Goal: Information Seeking & Learning: Learn about a topic

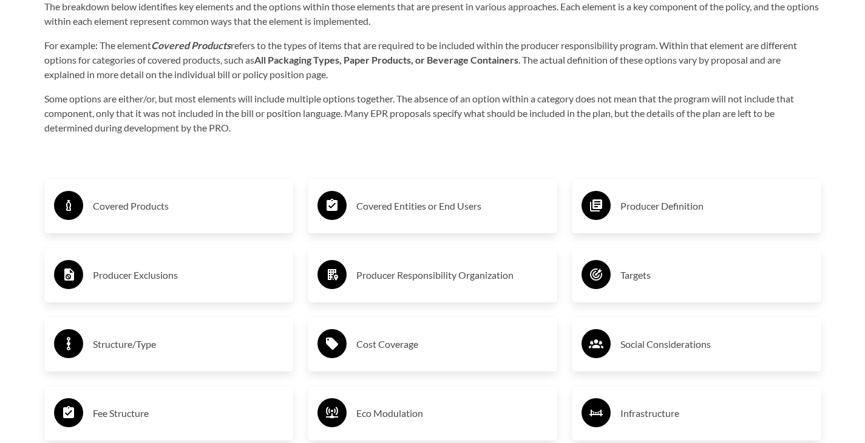
scroll to position [2009, 0]
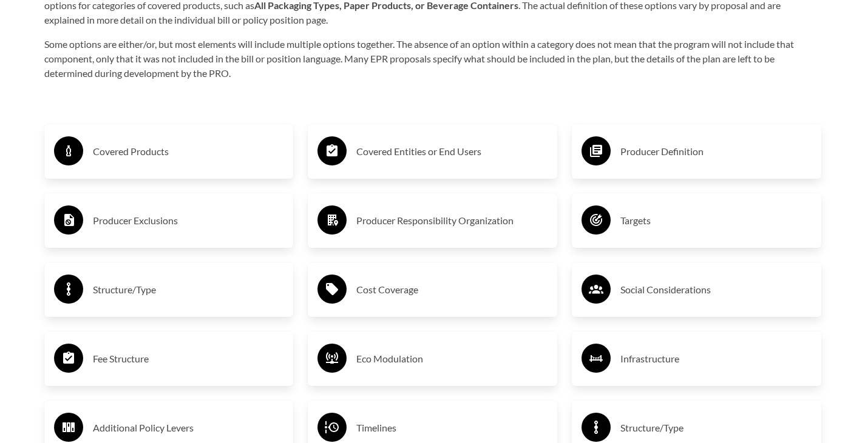
click at [161, 158] on h3 "Covered Products" at bounding box center [188, 151] width 191 height 19
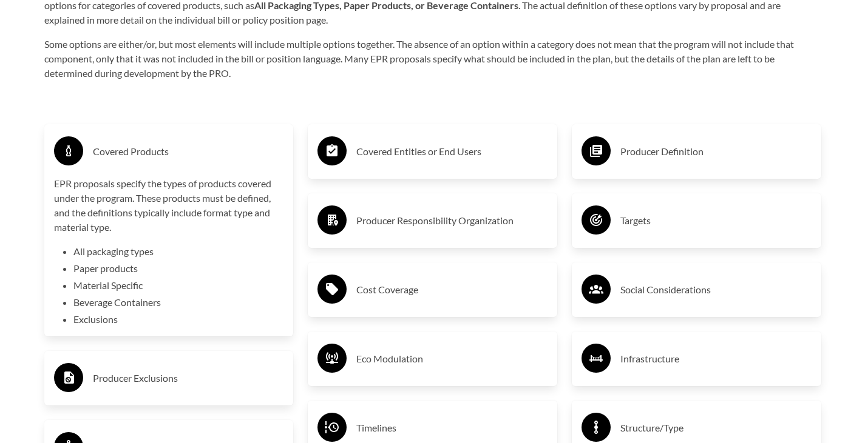
click at [111, 321] on li "Exclusions" at bounding box center [178, 319] width 211 height 15
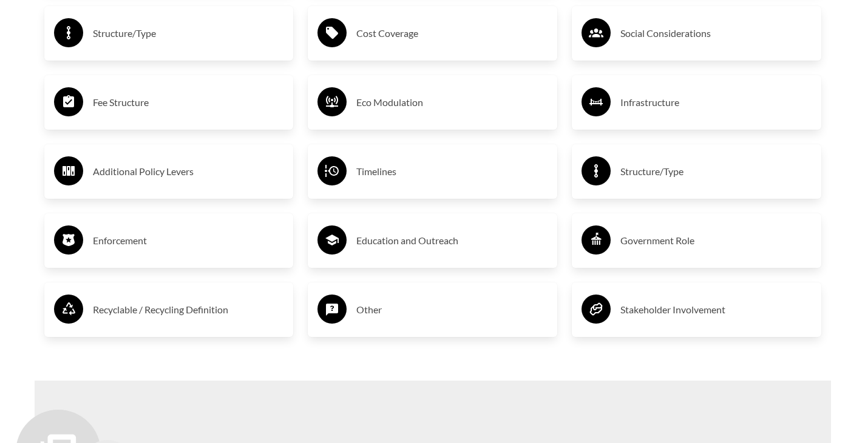
scroll to position [2286, 0]
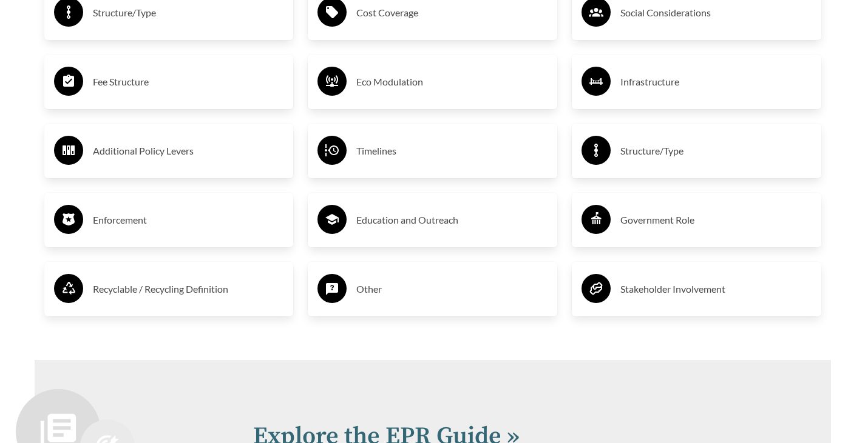
click at [138, 221] on h3 "Enforcement" at bounding box center [188, 220] width 191 height 19
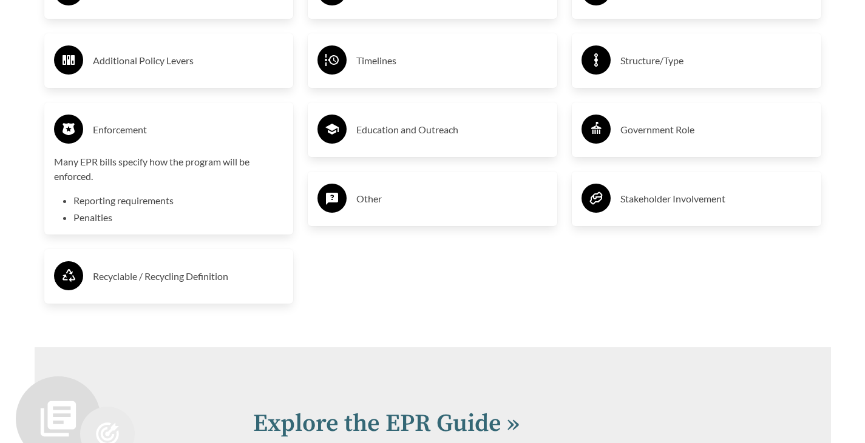
scroll to position [2435, 0]
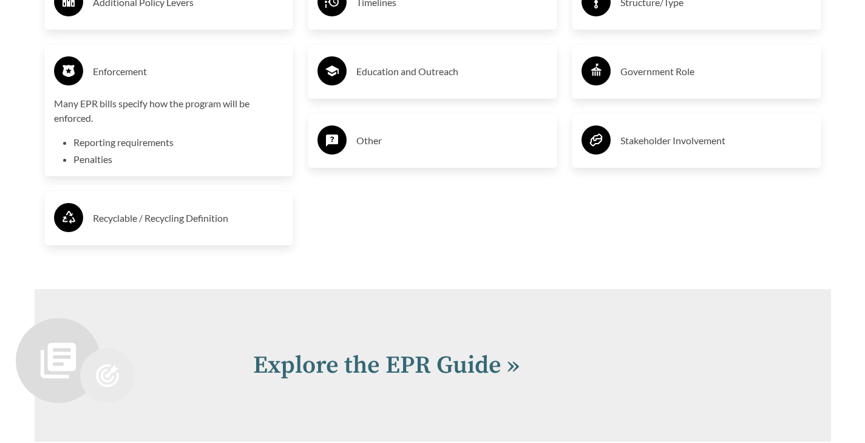
click at [162, 220] on h3 "Recyclable / Recycling Definition" at bounding box center [188, 218] width 191 height 19
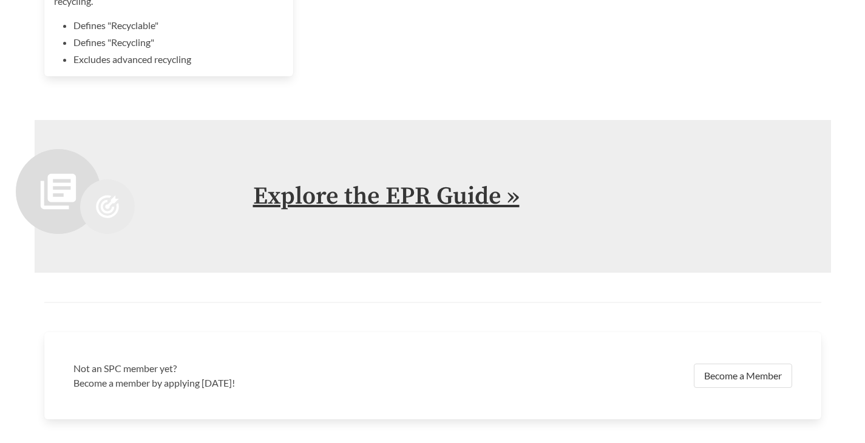
scroll to position [2657, 0]
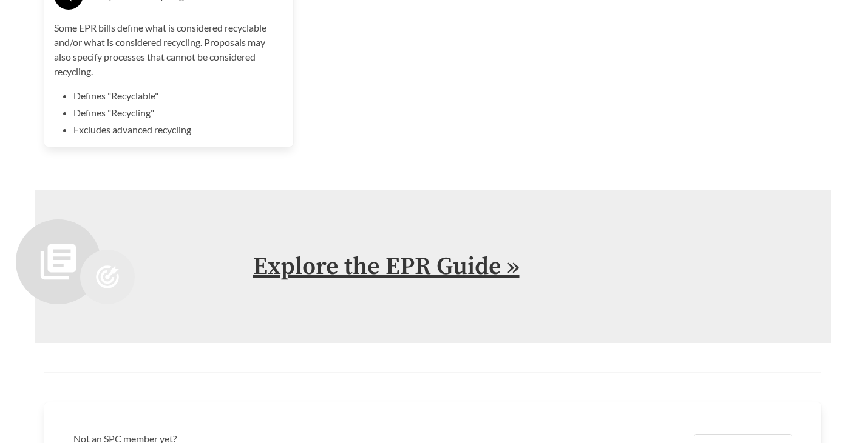
click at [411, 275] on link "Explore the EPR Guide »" at bounding box center [386, 267] width 266 height 30
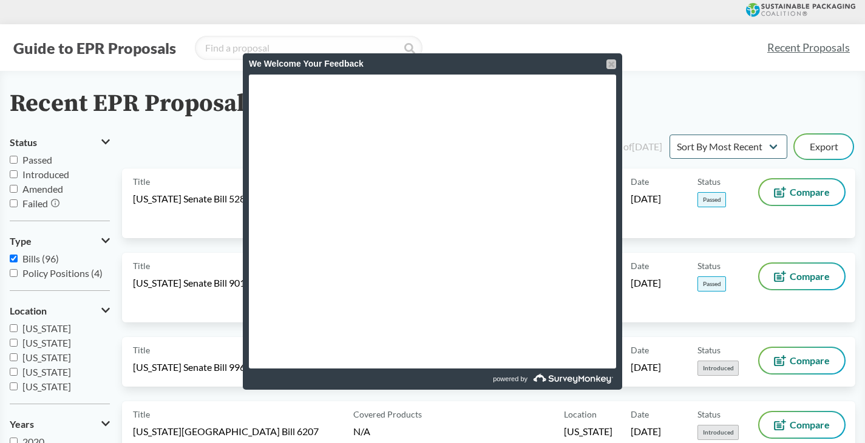
click at [612, 61] on div at bounding box center [611, 64] width 10 height 10
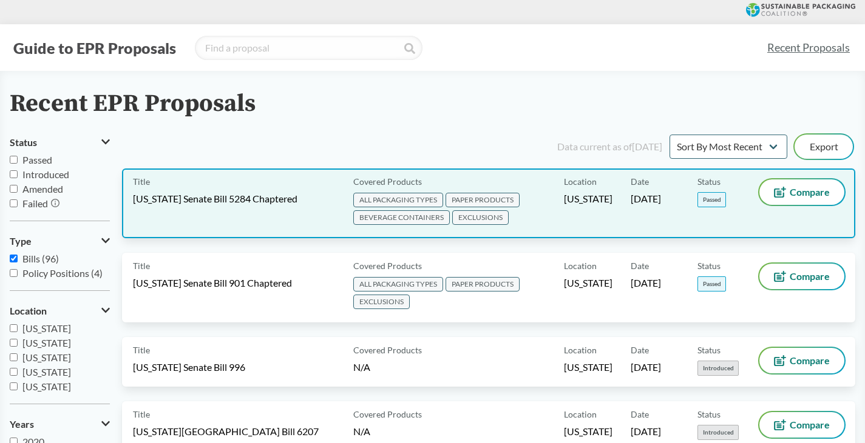
click at [493, 219] on span "EXCLUSIONS" at bounding box center [480, 218] width 56 height 15
click at [406, 199] on span "ALL PACKAGING TYPES" at bounding box center [398, 200] width 90 height 15
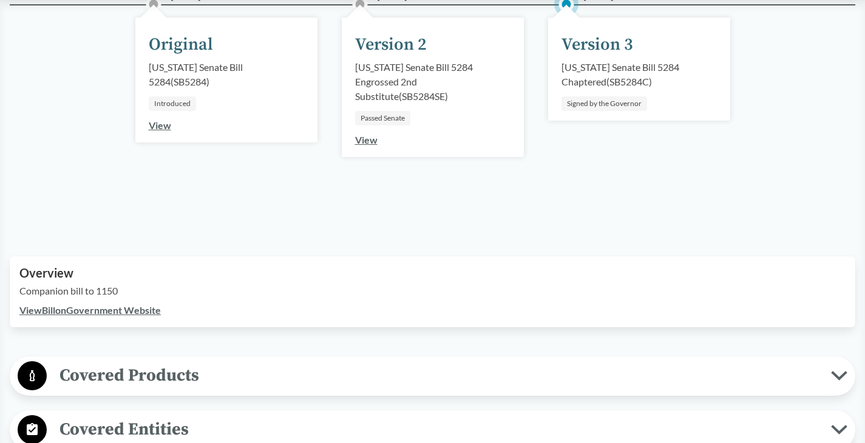
scroll to position [343, 0]
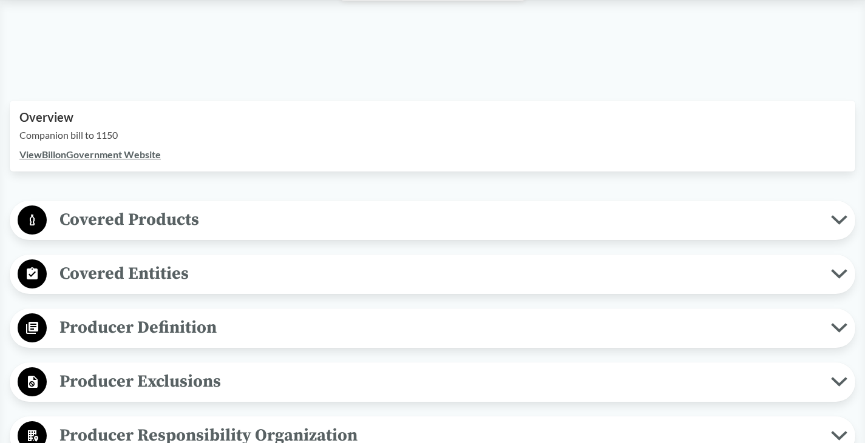
click at [845, 218] on icon at bounding box center [838, 220] width 13 height 6
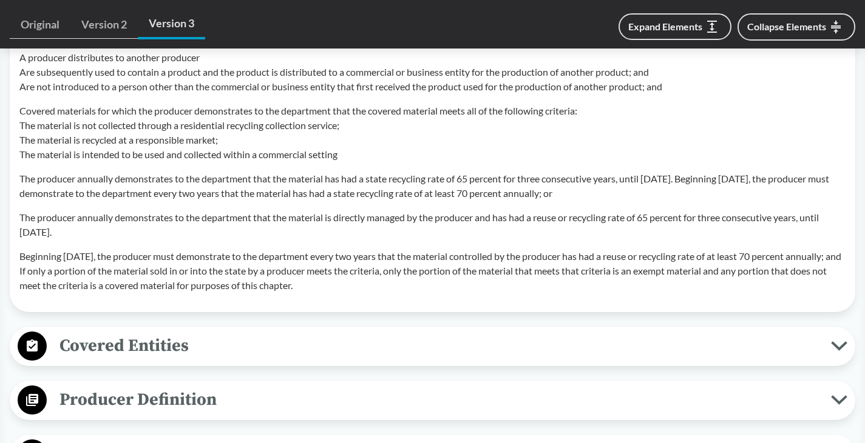
scroll to position [1378, 0]
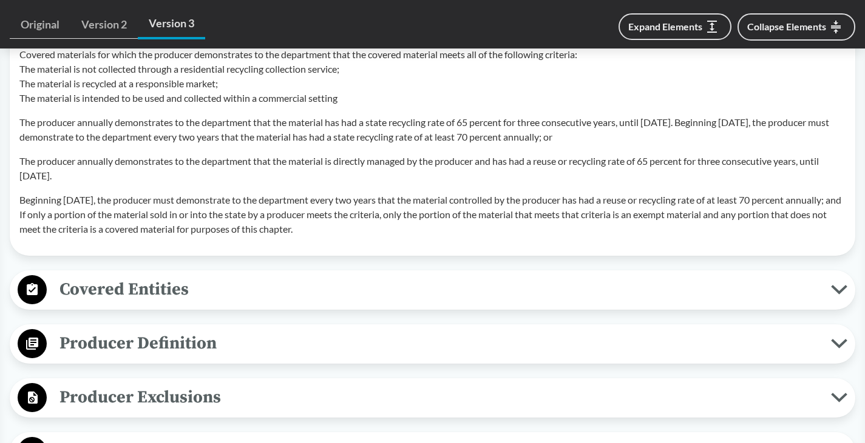
click at [841, 291] on icon at bounding box center [838, 290] width 13 height 6
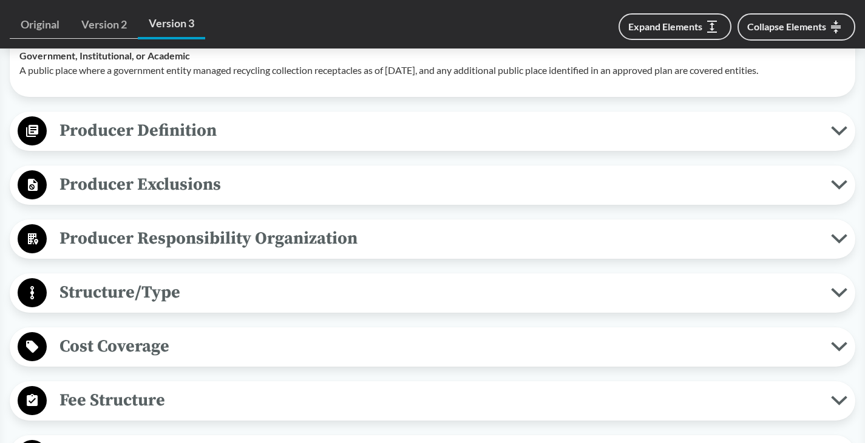
scroll to position [1696, 0]
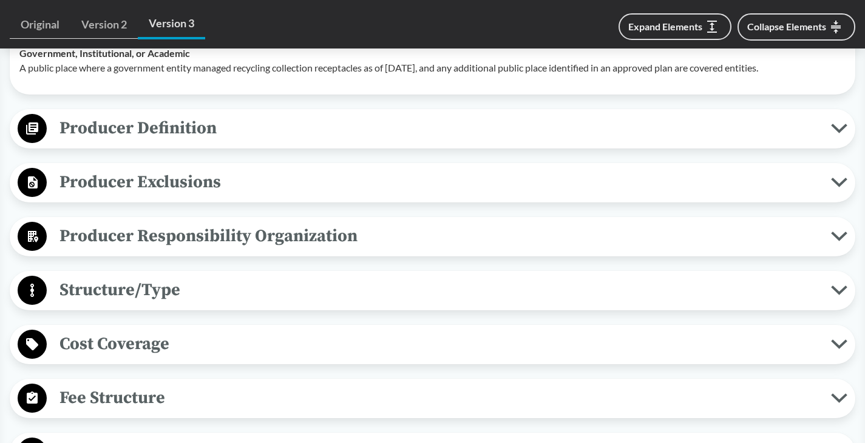
click at [838, 292] on icon at bounding box center [838, 291] width 13 height 6
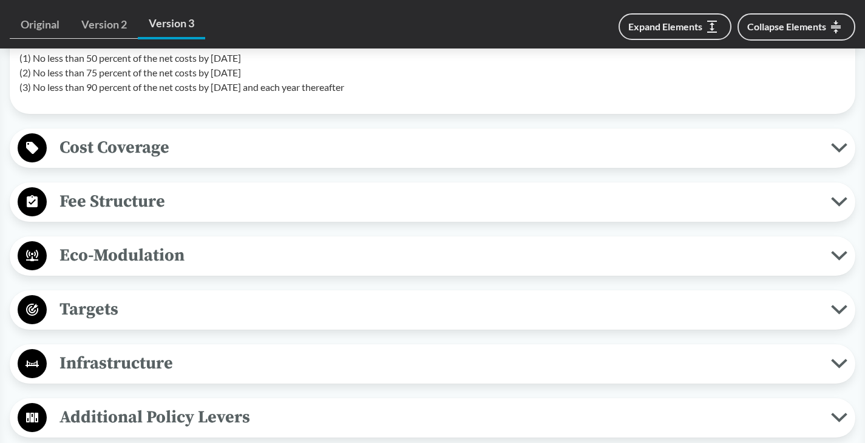
scroll to position [2026, 0]
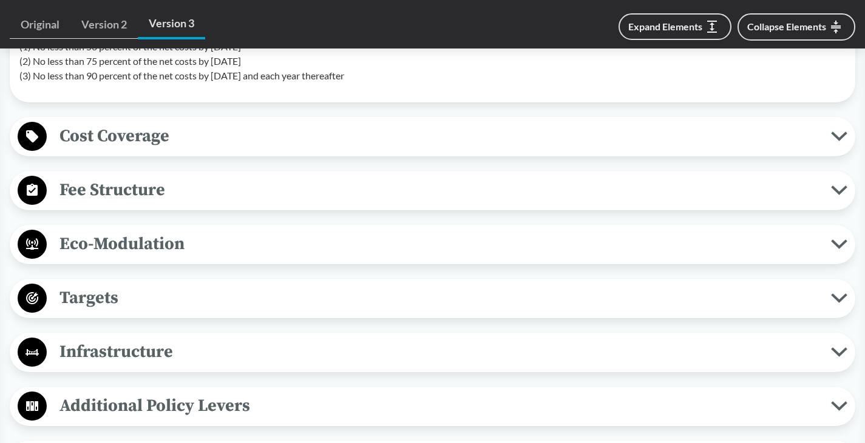
click at [838, 186] on icon at bounding box center [839, 191] width 16 height 10
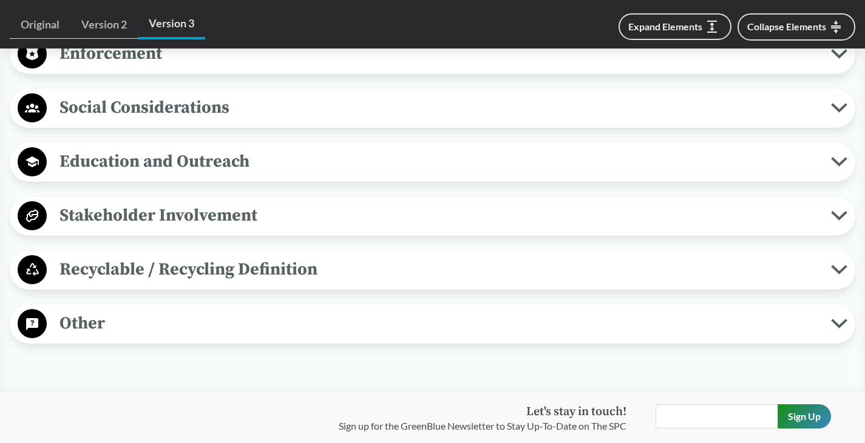
scroll to position [2613, 0]
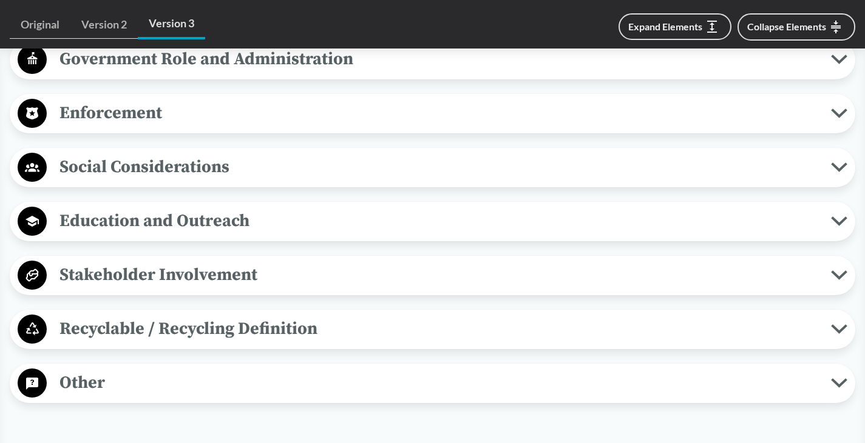
click at [845, 326] on icon at bounding box center [838, 329] width 13 height 6
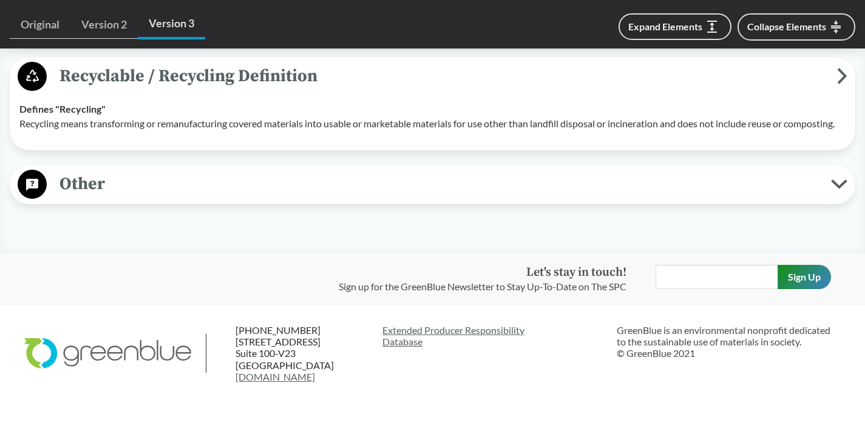
scroll to position [2881, 0]
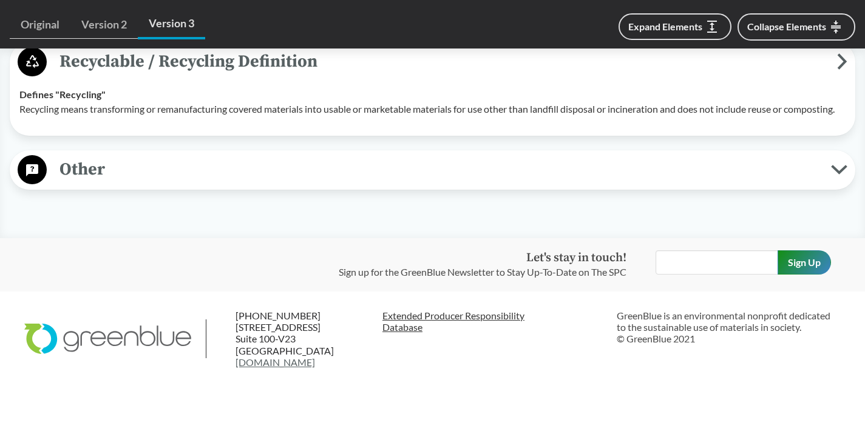
click at [482, 328] on link "Extended Producer Responsibility Database" at bounding box center [494, 321] width 224 height 23
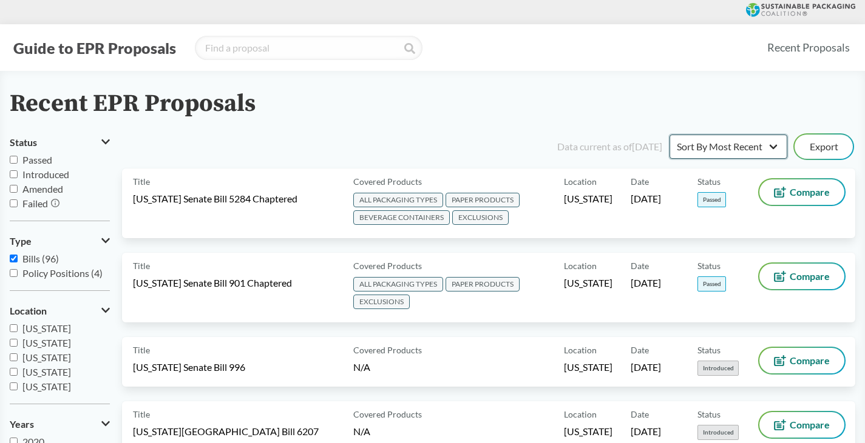
click at [775, 147] on select "Sort By Most Recent Sort By Status" at bounding box center [728, 147] width 118 height 24
select select "Sort By Status"
click at [669, 135] on select "Sort By Most Recent Sort By Status" at bounding box center [728, 147] width 118 height 24
